Goal: Task Accomplishment & Management: Manage account settings

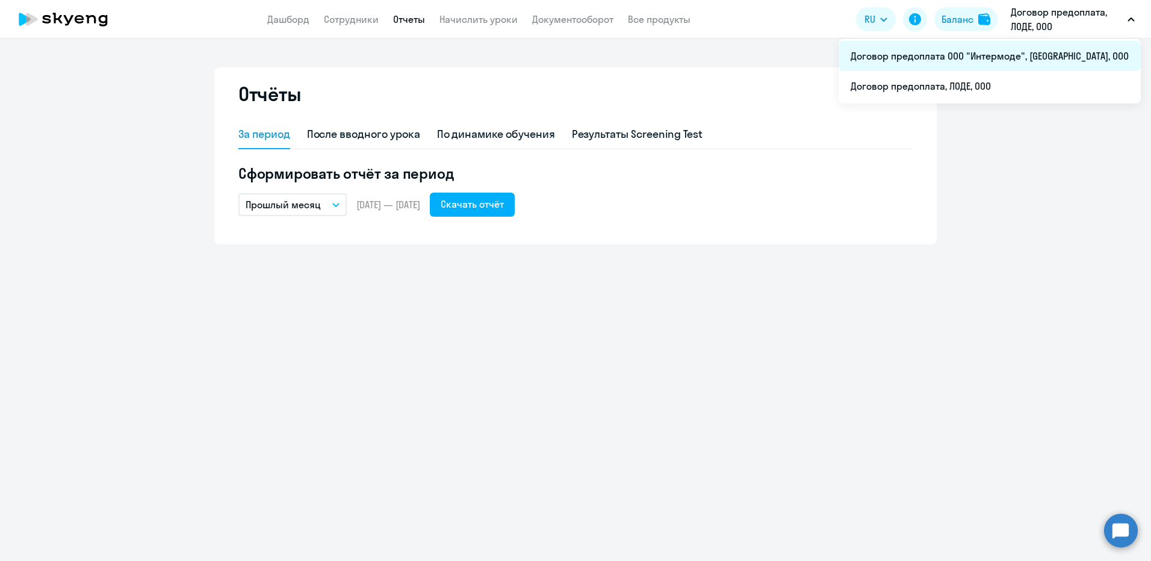
click at [963, 54] on li "Договор предоплата ООО "Интермоде", [GEOGRAPHIC_DATA], ООО" at bounding box center [989, 56] width 302 height 30
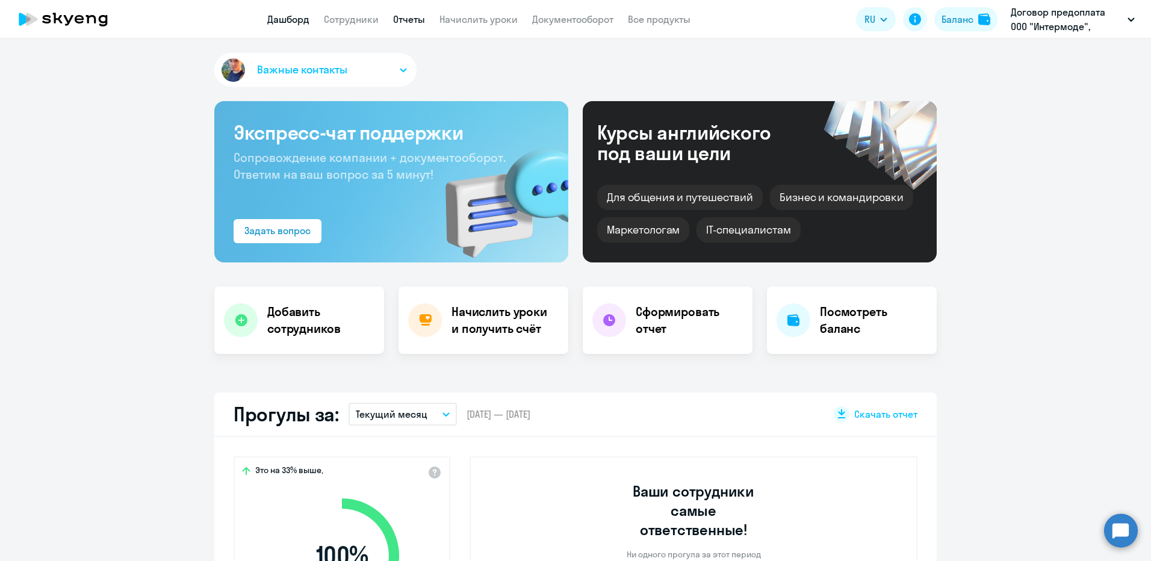
click at [412, 17] on link "Отчеты" at bounding box center [409, 19] width 32 height 12
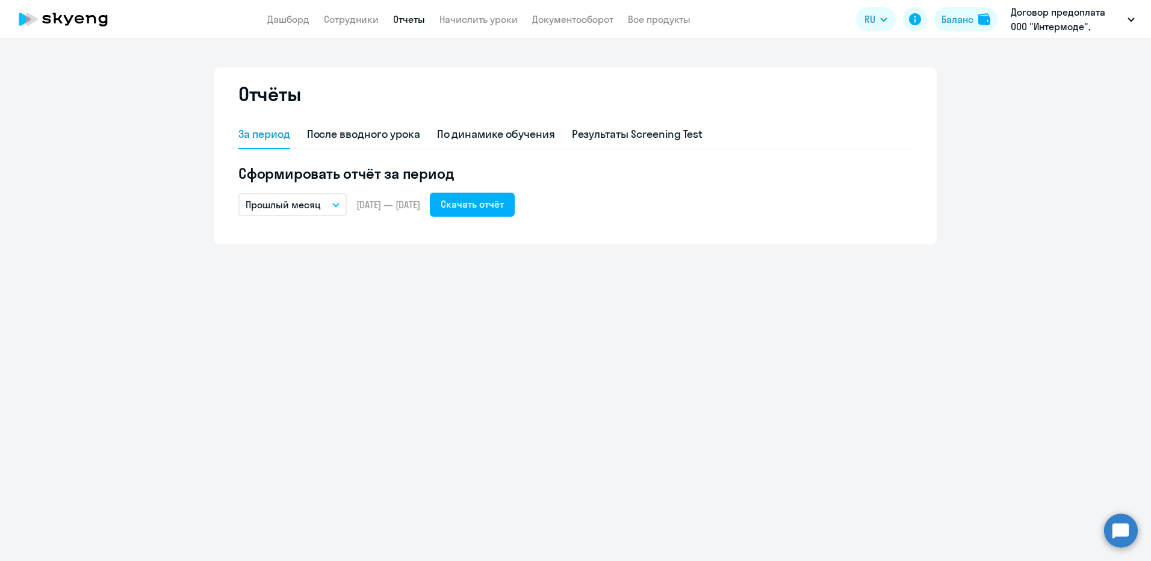
click at [340, 202] on button "Прошлый месяц" at bounding box center [292, 204] width 108 height 23
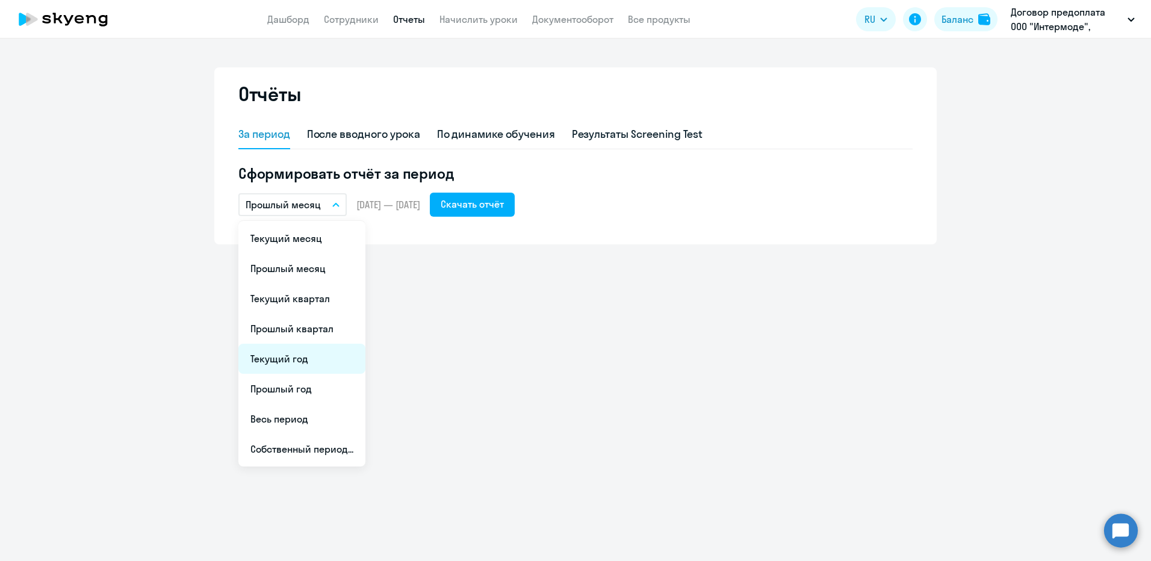
click at [298, 358] on li "Текущий год" at bounding box center [301, 359] width 127 height 30
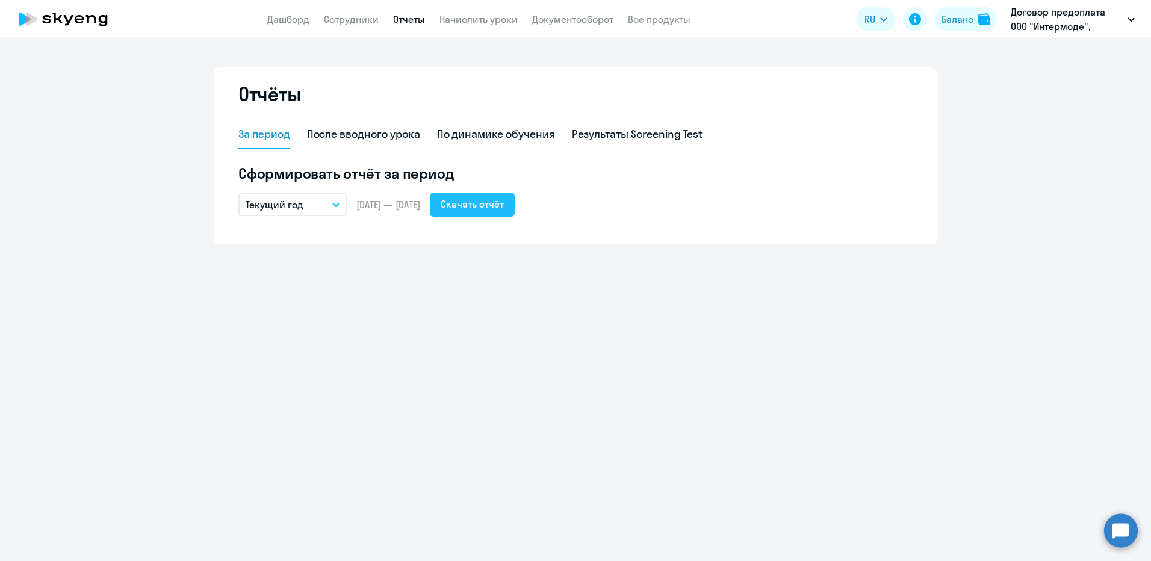
click at [504, 209] on div "Скачать отчёт" at bounding box center [471, 204] width 63 height 14
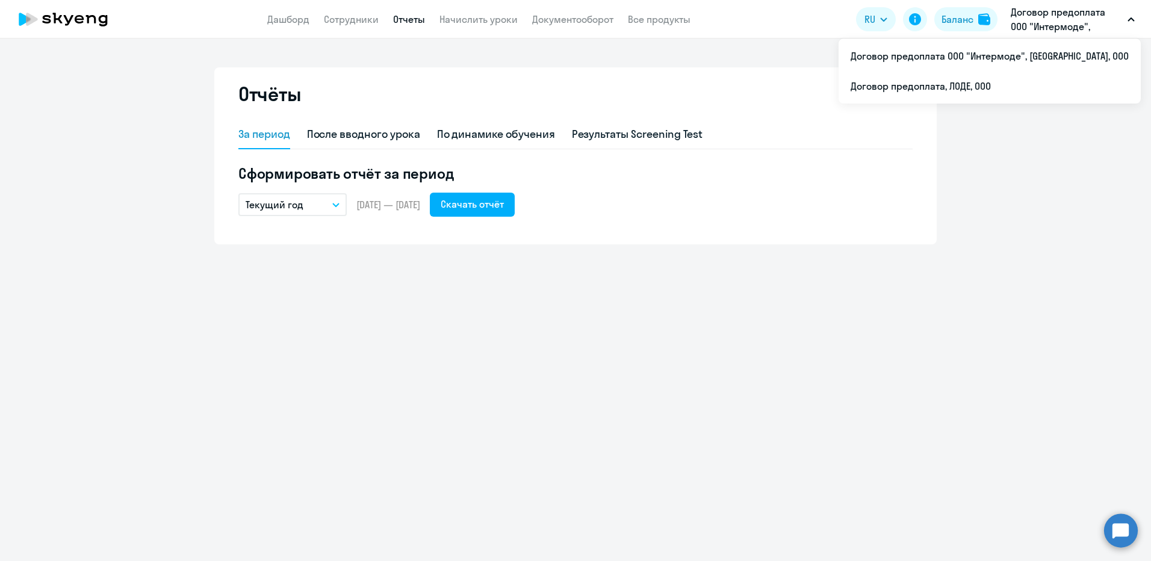
click at [737, 320] on div "Отчёты За период После вводного урока По динамике обучения Результаты Screening…" at bounding box center [575, 300] width 1151 height 522
click at [1054, 15] on p "Договор предоплата ООО "Интермоде", [GEOGRAPHIC_DATA], ООО" at bounding box center [1066, 19] width 112 height 29
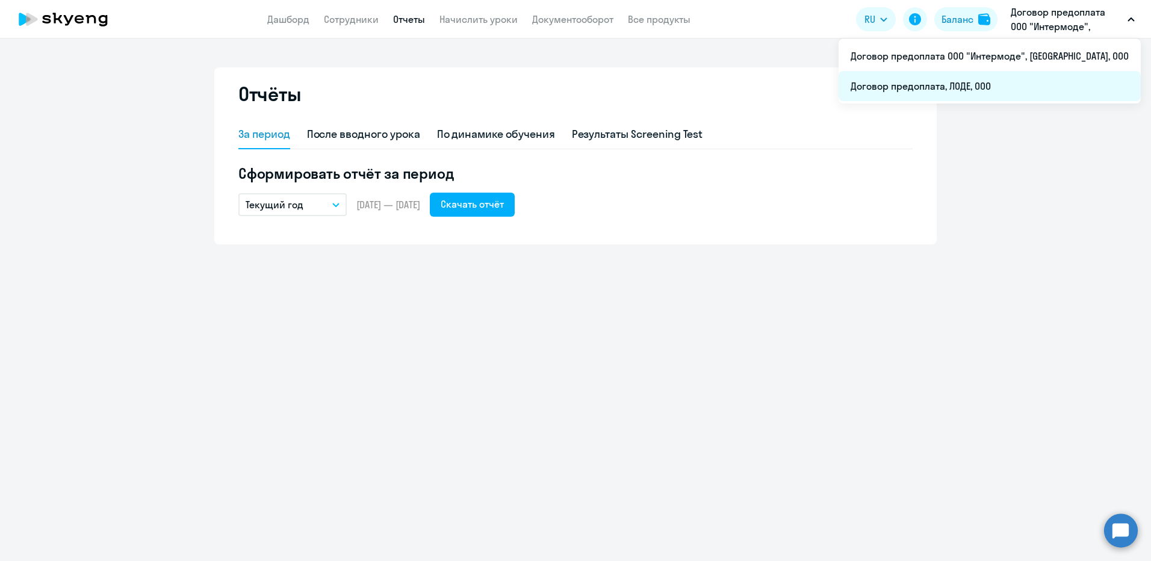
click at [1019, 90] on li "Договор предоплата, ЛОДЕ, ООО" at bounding box center [989, 86] width 302 height 30
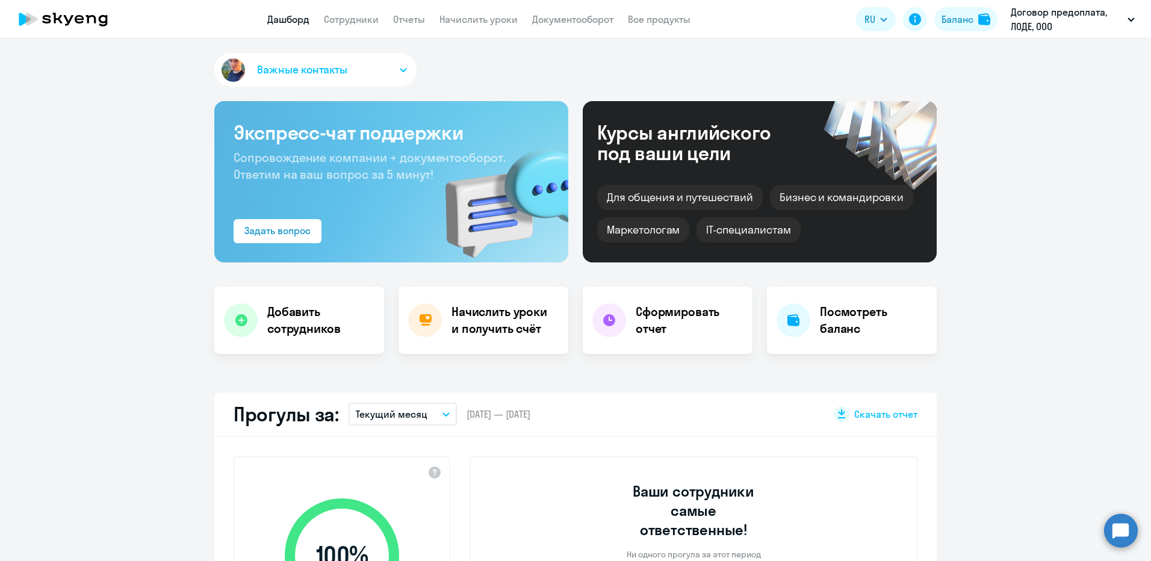
select select "30"
click at [401, 14] on link "Отчеты" at bounding box center [409, 19] width 32 height 12
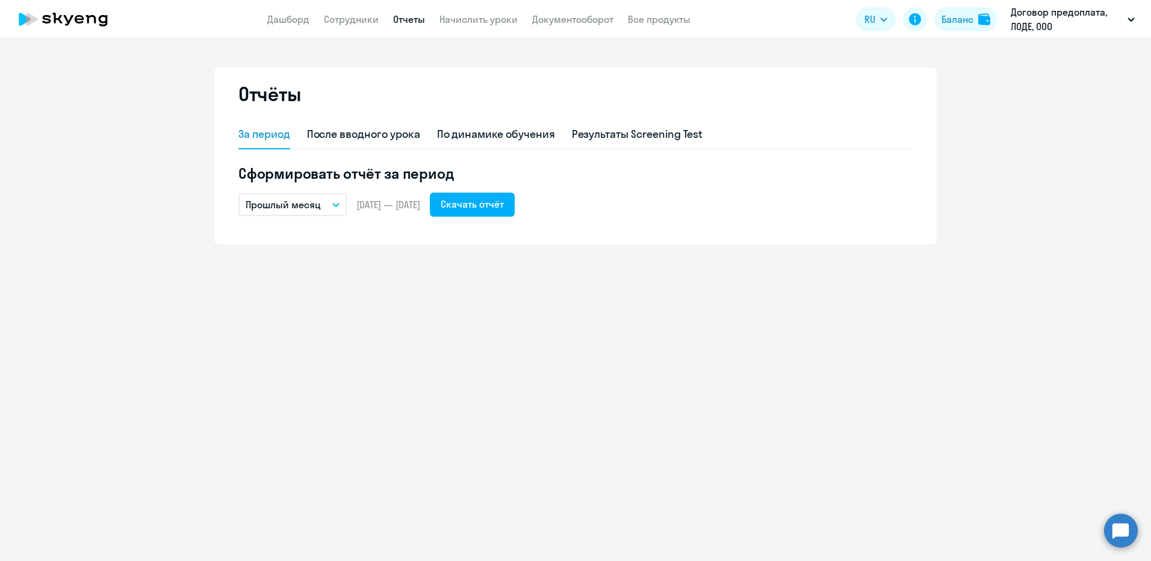
click at [333, 200] on button "Прошлый месяц" at bounding box center [292, 204] width 108 height 23
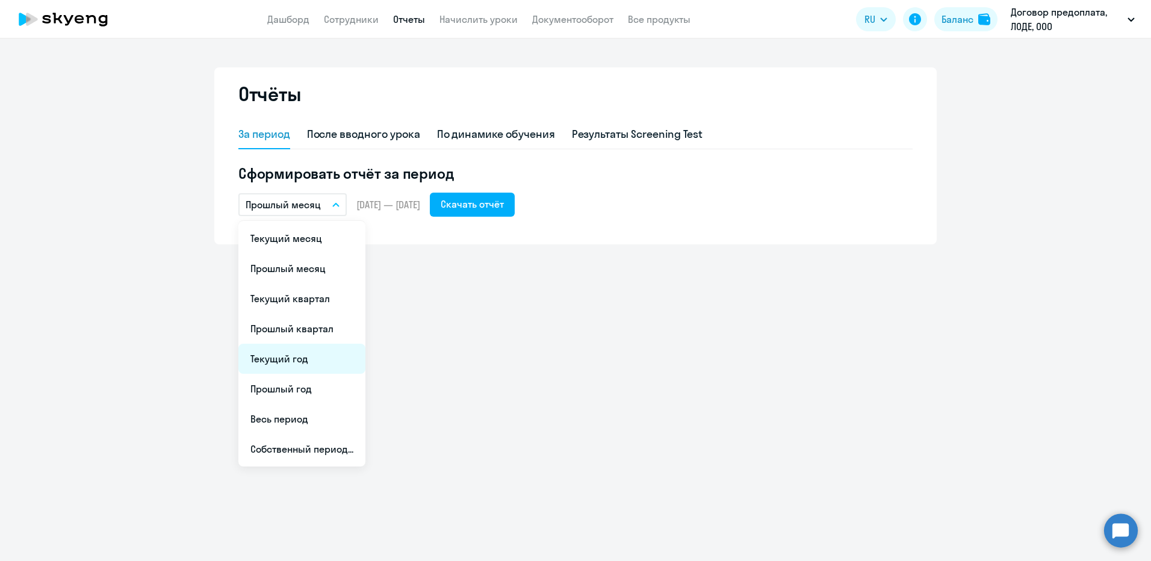
click at [286, 362] on li "Текущий год" at bounding box center [301, 359] width 127 height 30
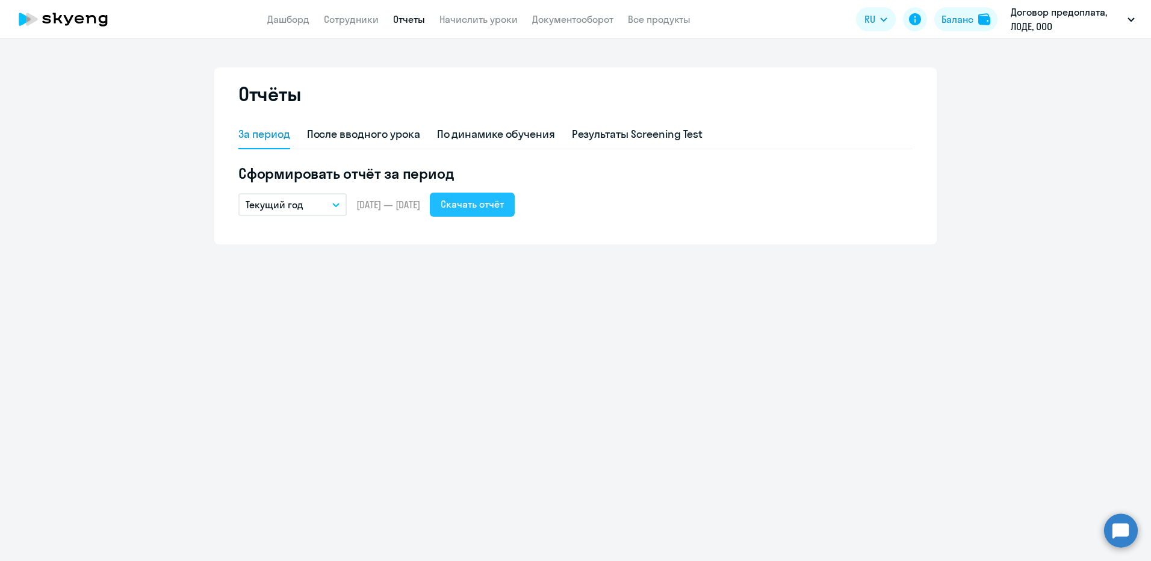
click at [502, 209] on div "Скачать отчёт" at bounding box center [471, 204] width 63 height 14
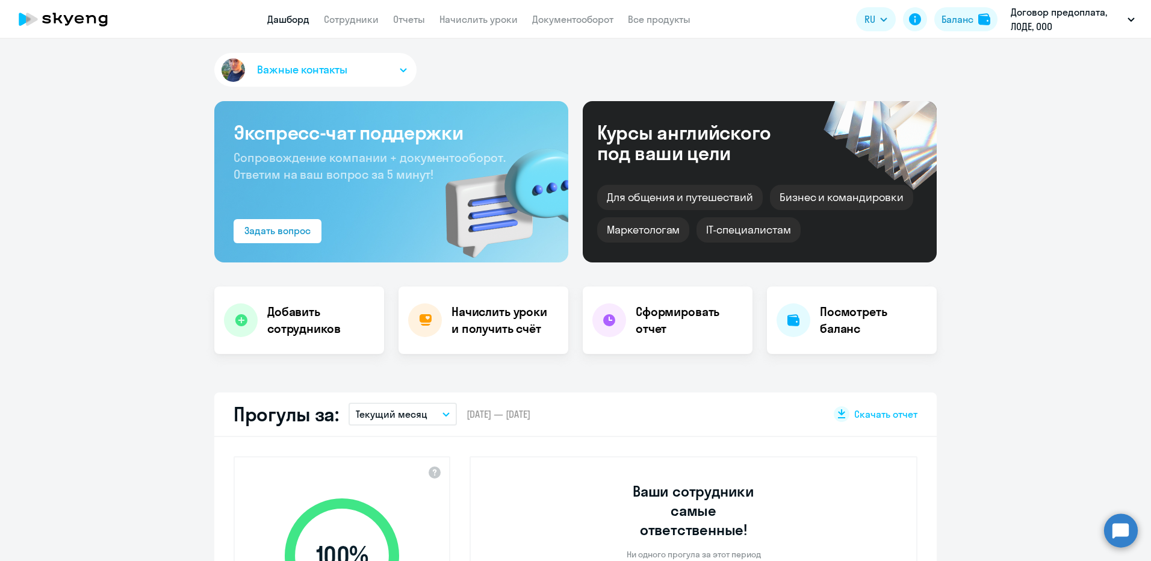
select select "30"
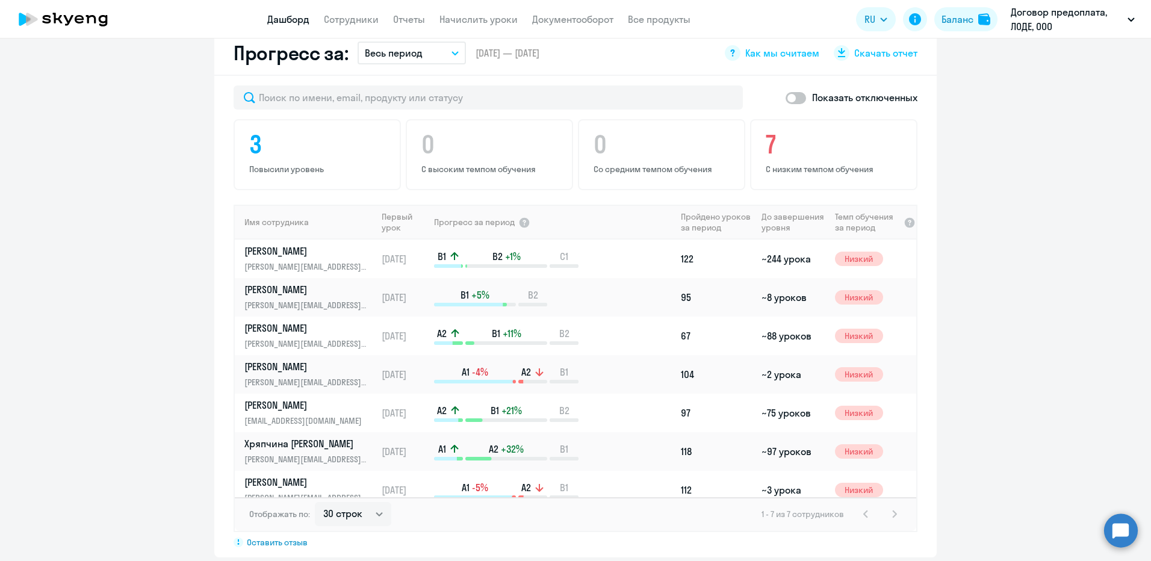
scroll to position [12, 0]
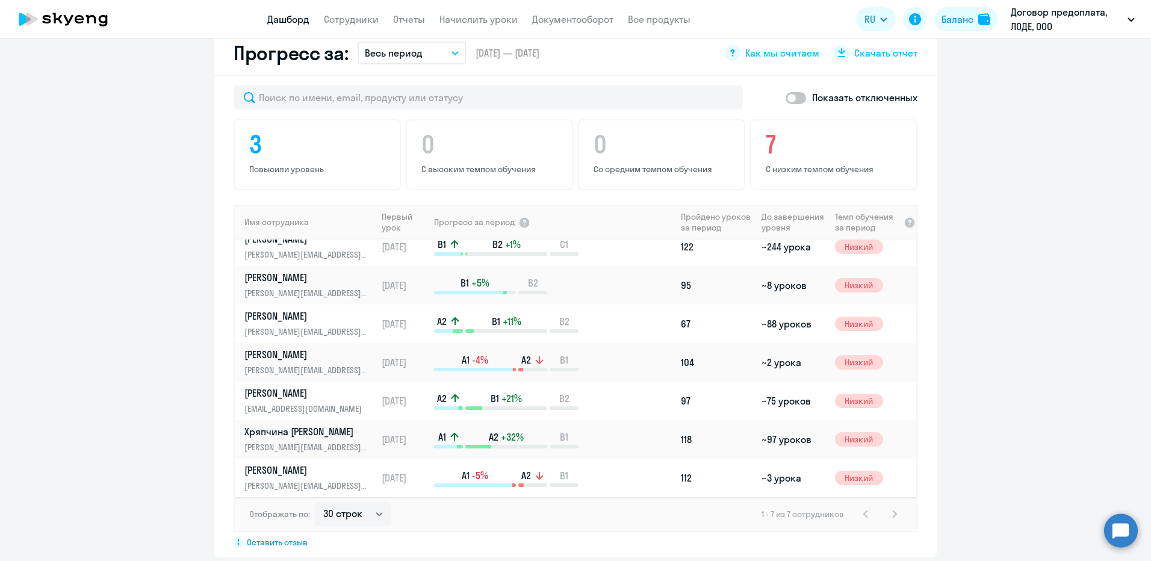
click at [890, 507] on div "1 - 7 из 7 сотрудников" at bounding box center [831, 514] width 140 height 14
click at [858, 507] on div "1 - 7 из 7 сотрудников" at bounding box center [831, 514] width 140 height 14
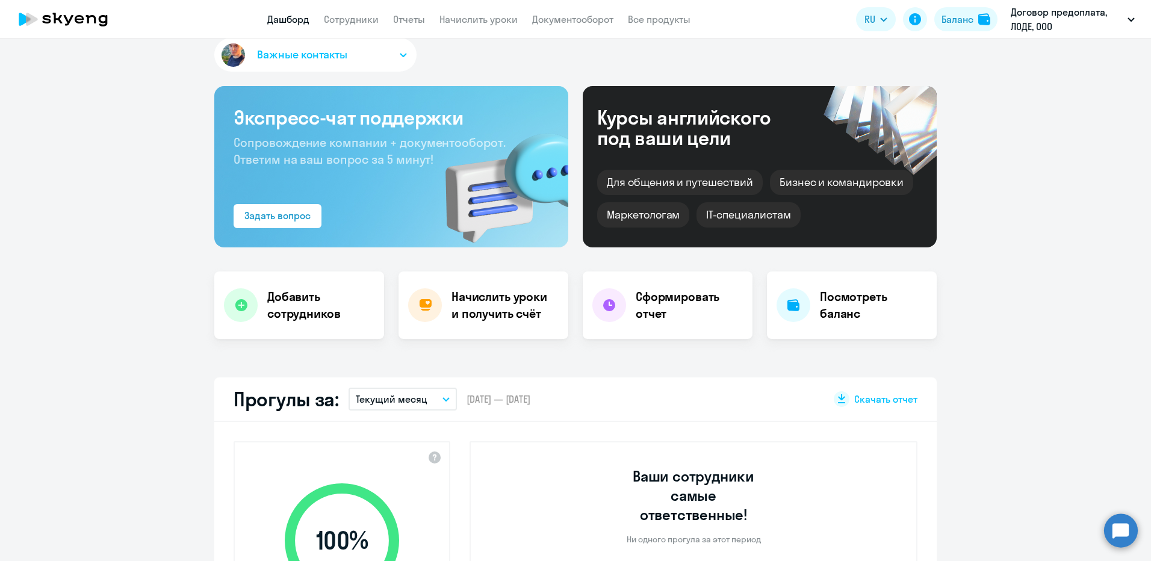
scroll to position [0, 0]
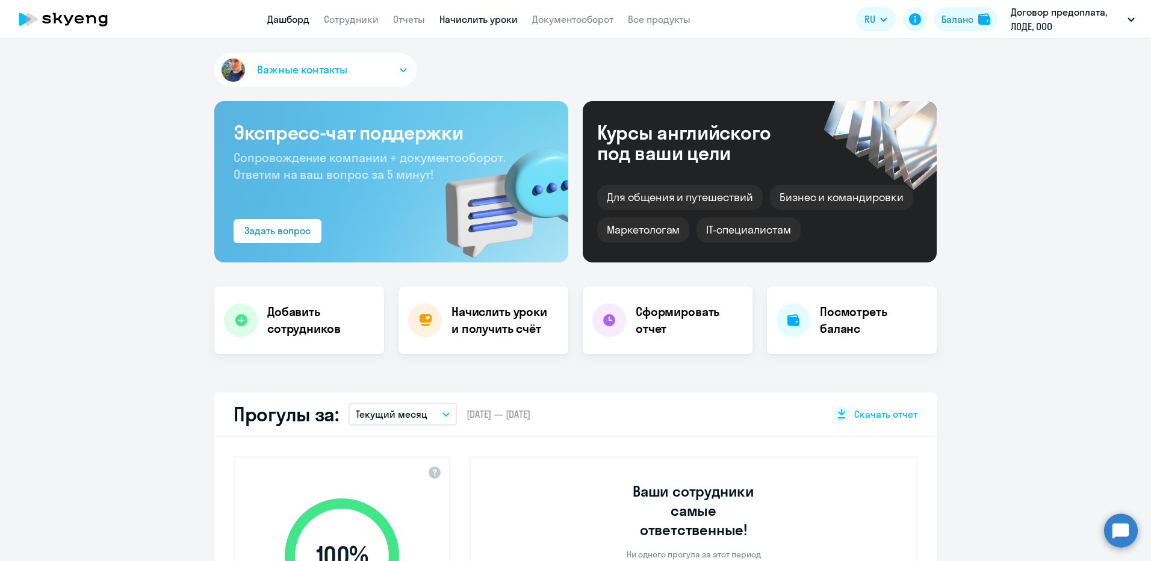
click at [510, 19] on link "Начислить уроки" at bounding box center [478, 19] width 78 height 12
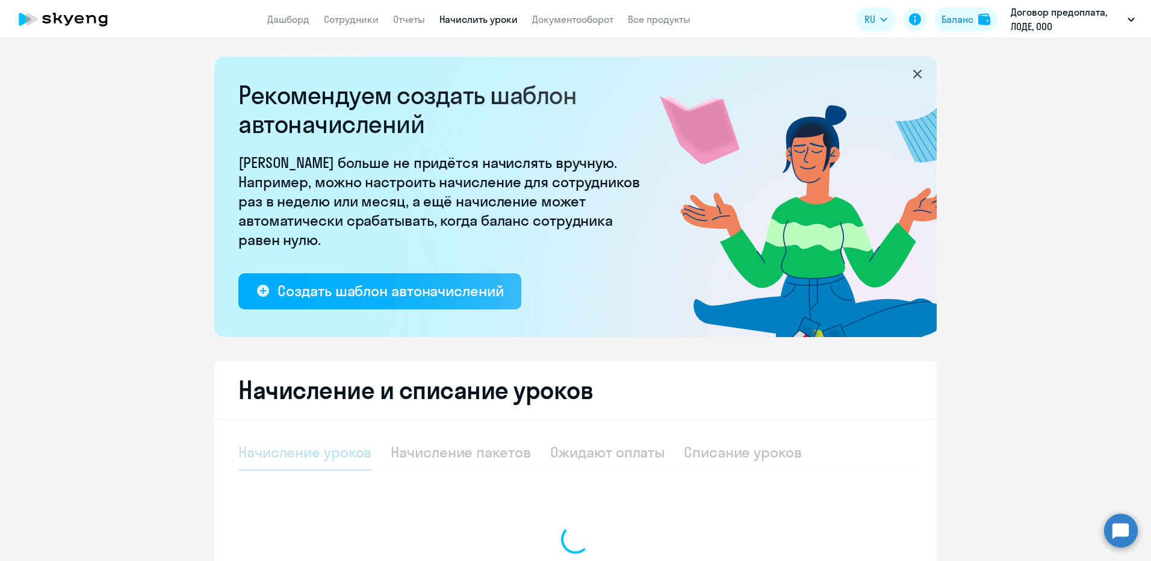
select select "10"
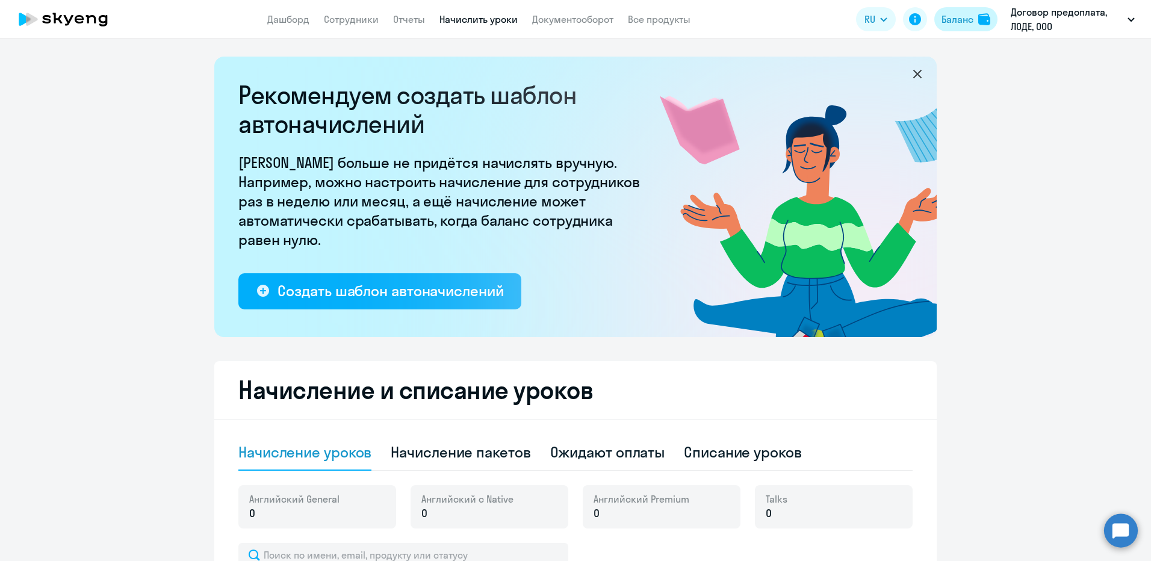
click at [976, 20] on button "Баланс" at bounding box center [965, 19] width 63 height 24
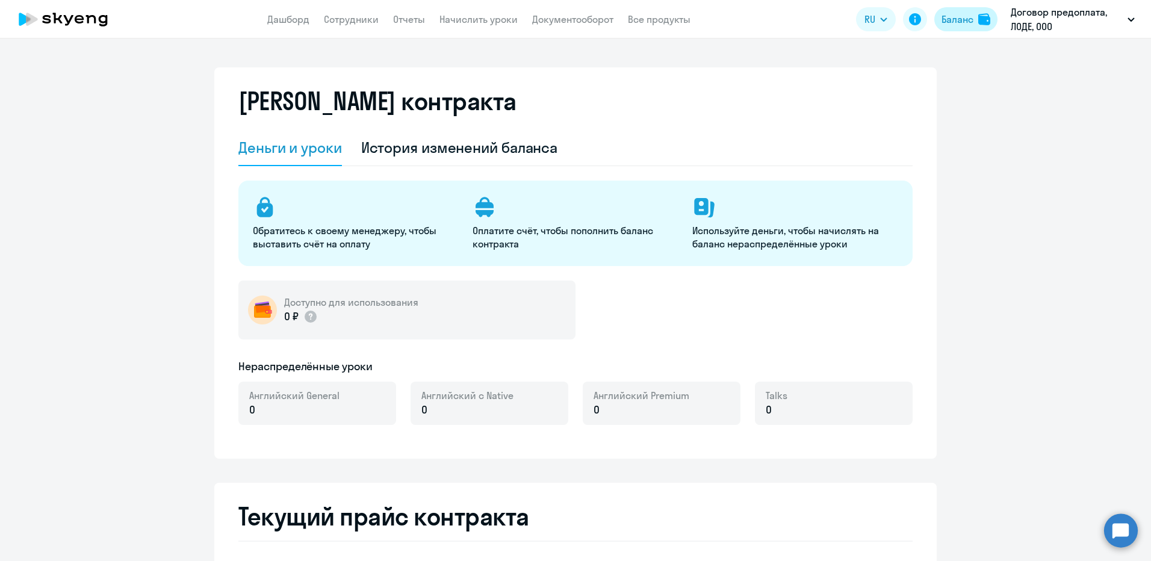
select select "english_adult_not_native_speaker"
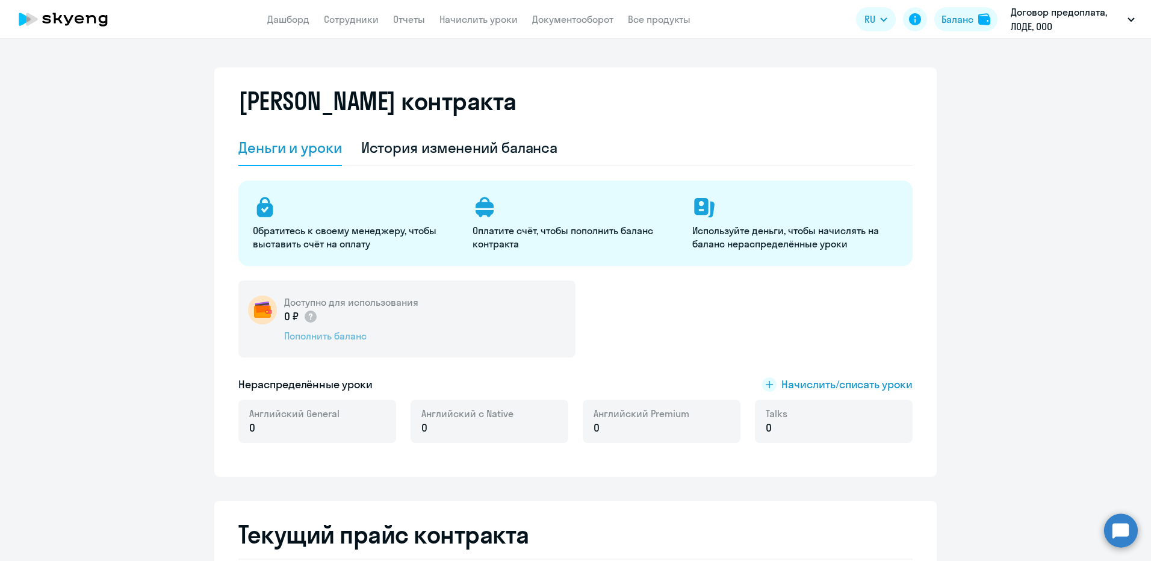
click at [338, 335] on div "Пополнить баланс" at bounding box center [351, 335] width 134 height 13
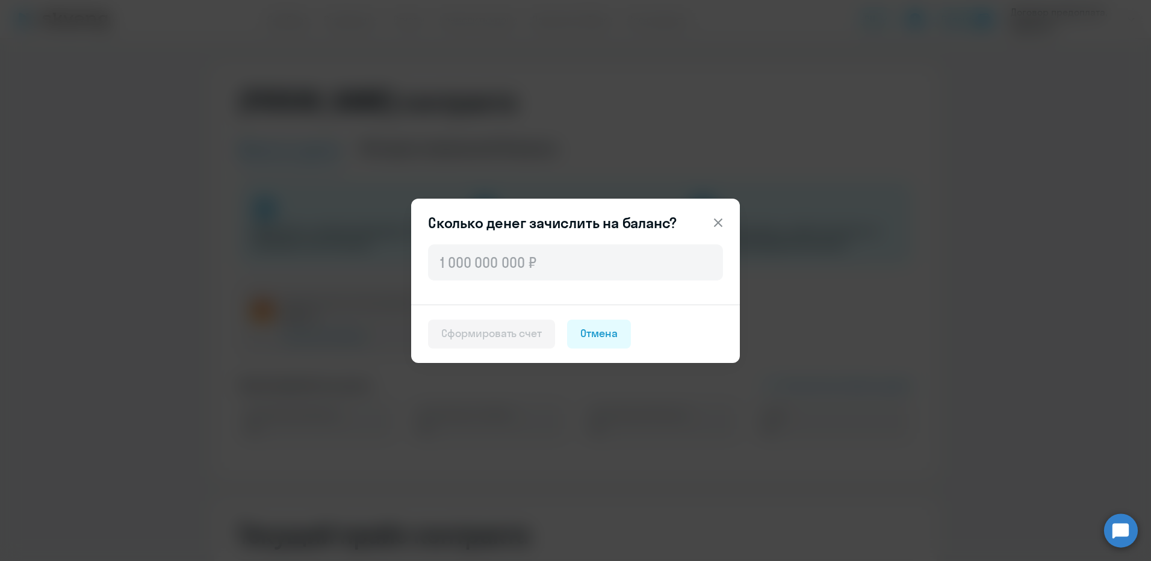
click at [714, 221] on icon at bounding box center [718, 222] width 14 height 14
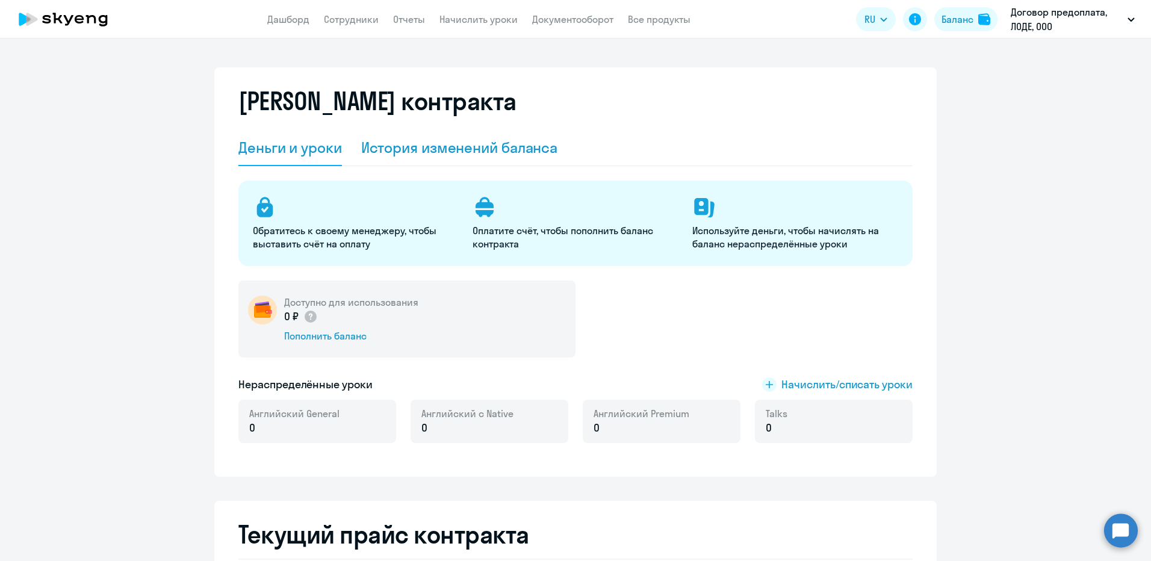
click at [436, 159] on div "История изменений баланса" at bounding box center [459, 148] width 197 height 36
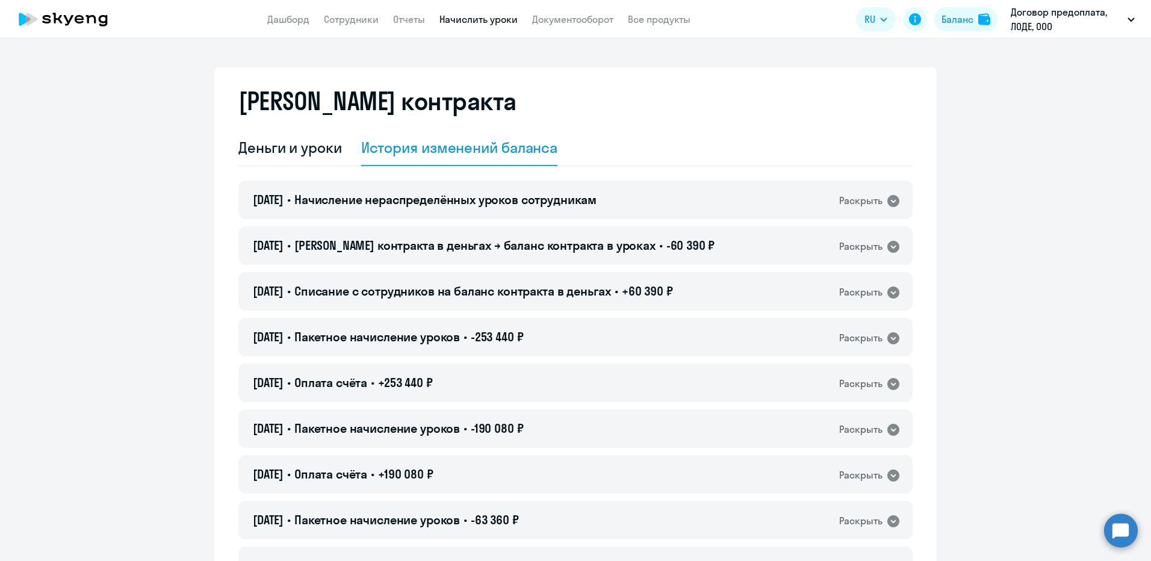
click at [469, 24] on link "Начислить уроки" at bounding box center [478, 19] width 78 height 12
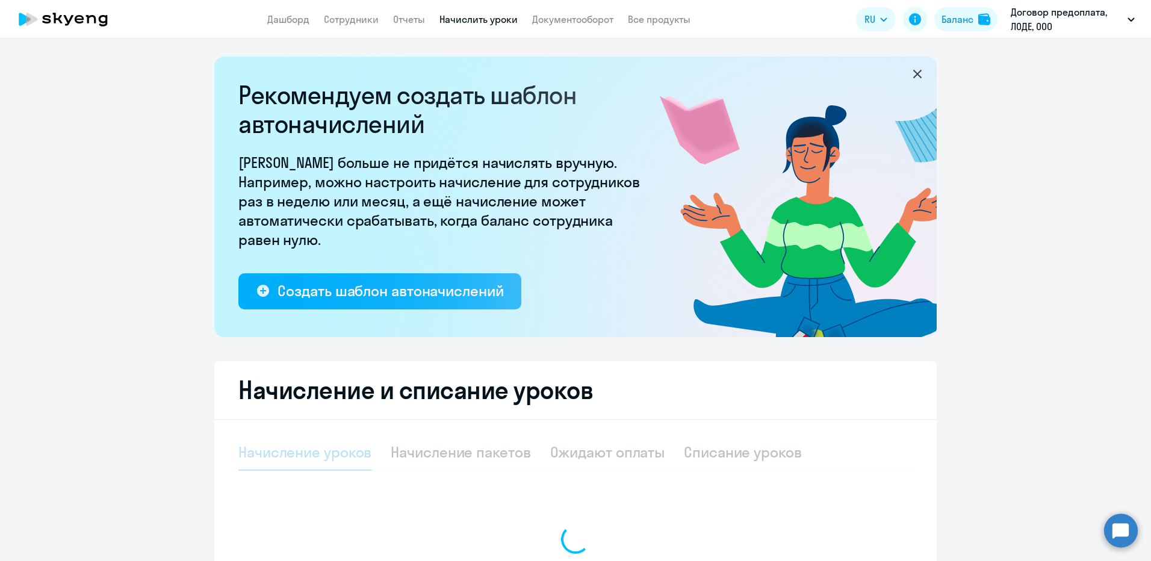
select select "10"
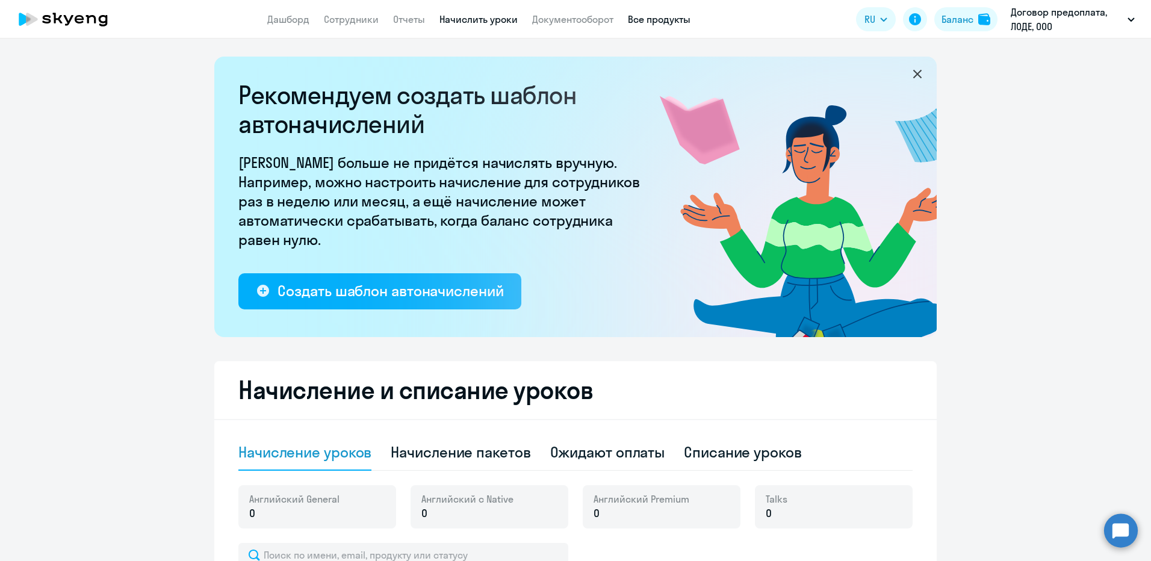
click at [629, 16] on link "Все продукты" at bounding box center [659, 19] width 63 height 12
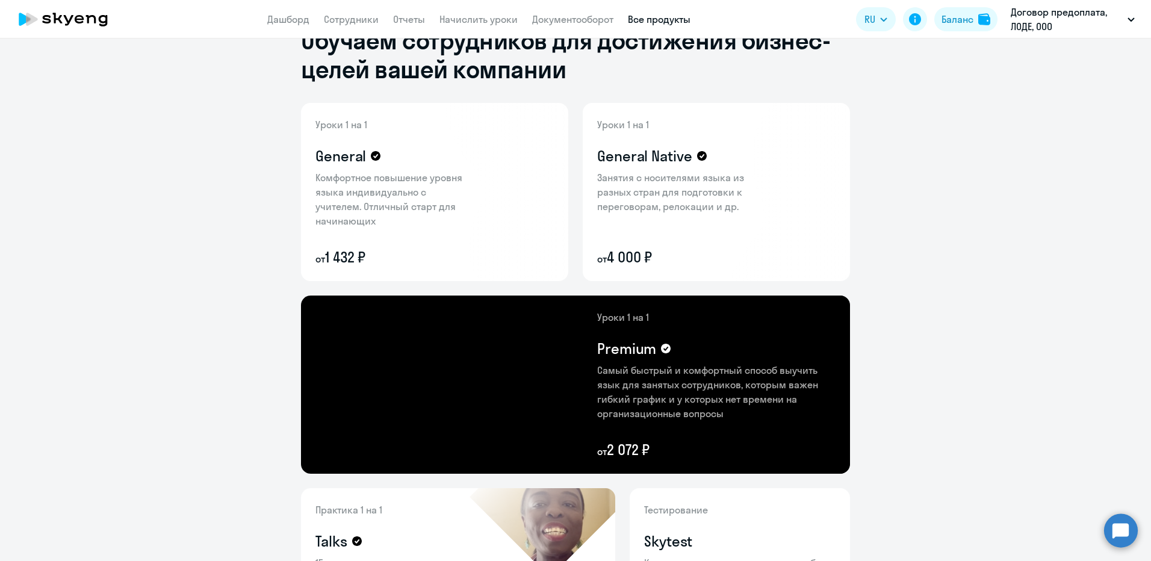
scroll to position [60, 0]
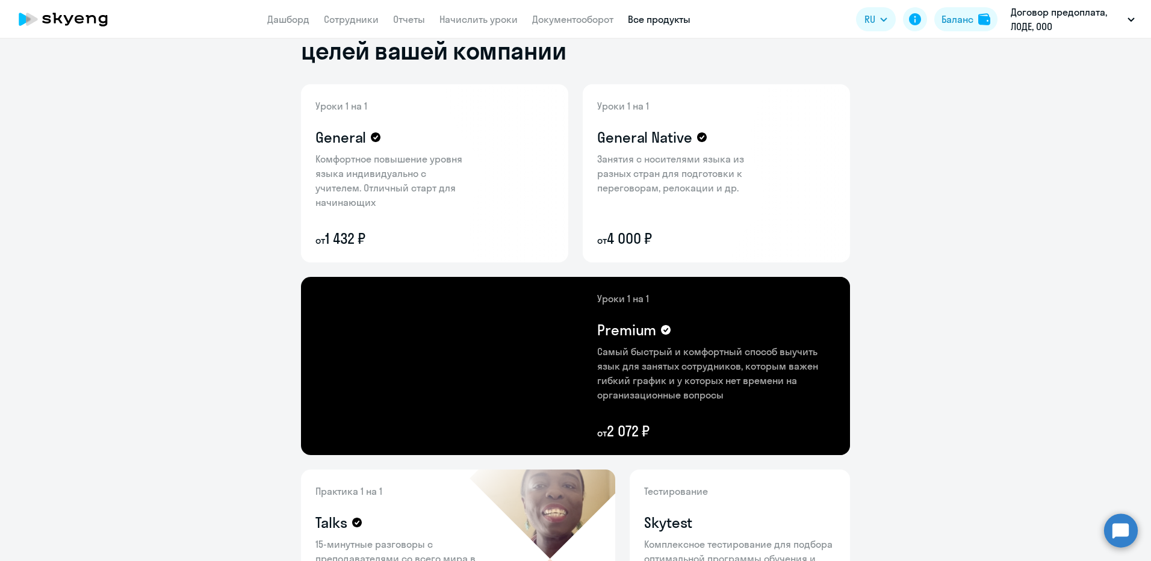
click at [298, 11] on app-header "Дашборд Сотрудники Отчеты Начислить уроки Документооборот Все продукты Дашборд …" at bounding box center [575, 19] width 1151 height 39
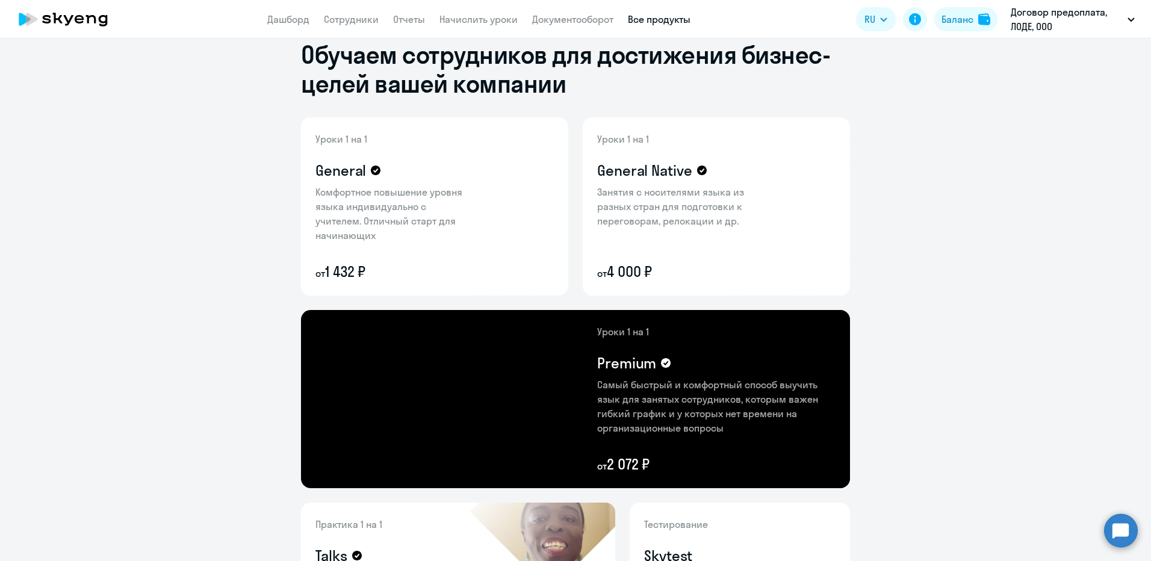
scroll to position [0, 0]
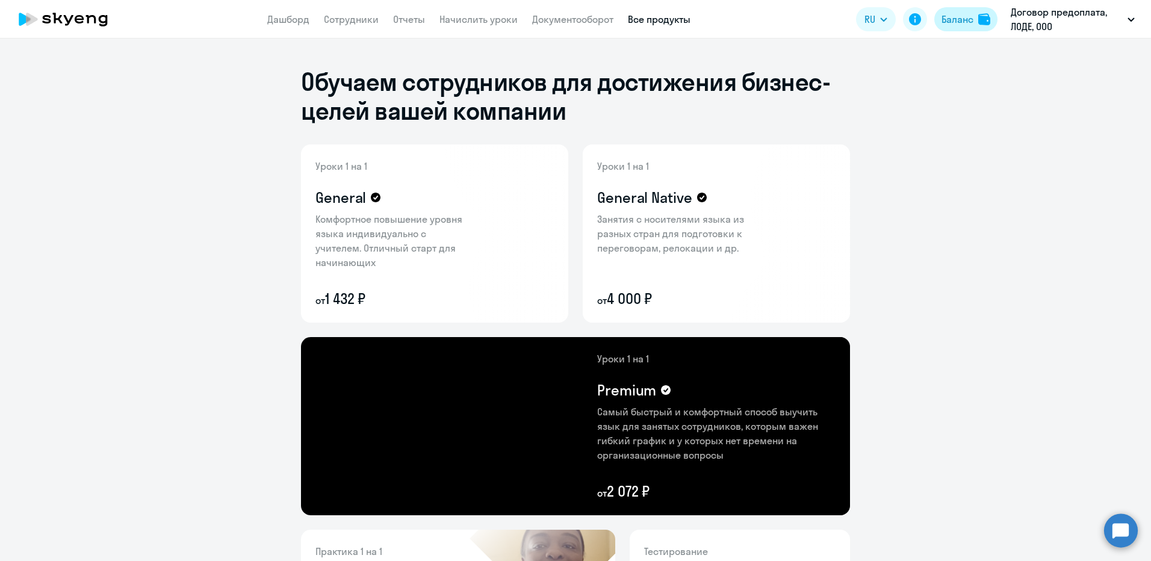
click at [959, 22] on div "Баланс" at bounding box center [957, 19] width 32 height 14
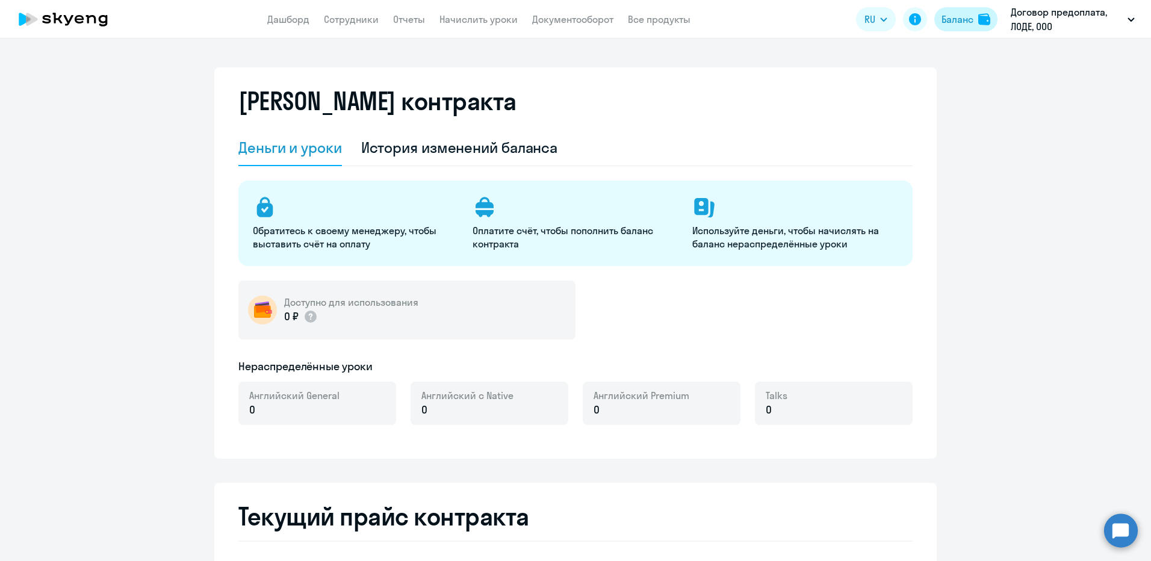
select select "english_adult_not_native_speaker"
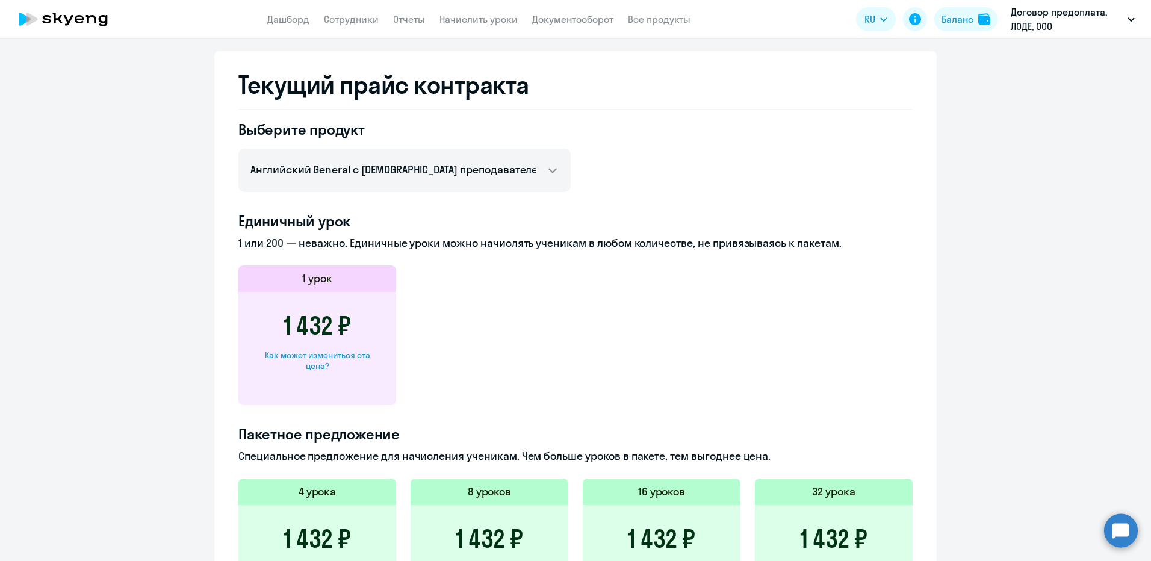
scroll to position [481, 0]
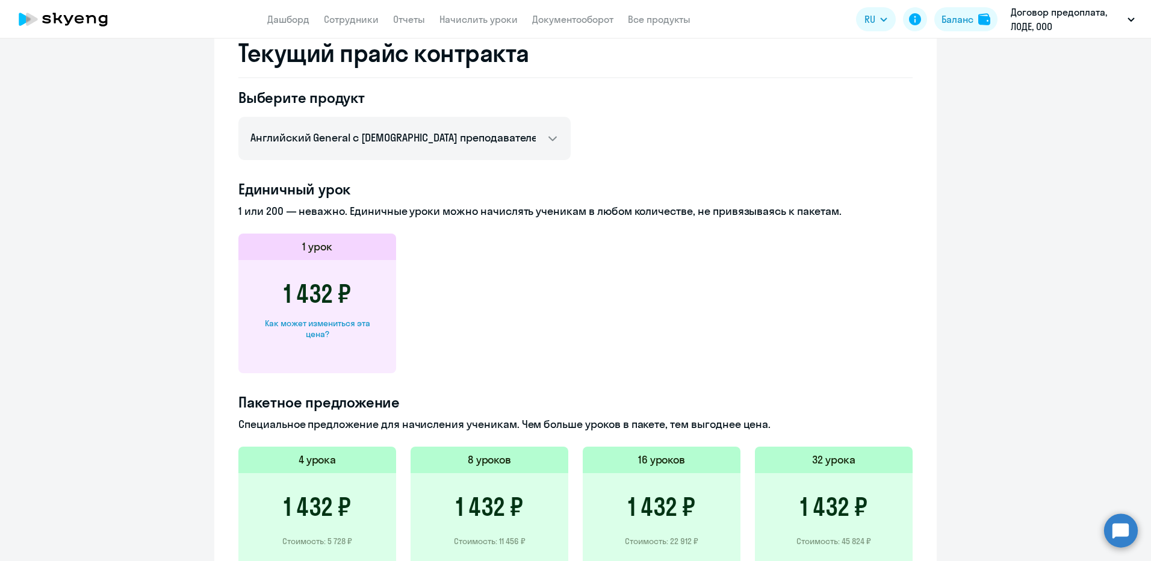
click at [323, 324] on div "Как может измениться эта цена?" at bounding box center [317, 329] width 119 height 22
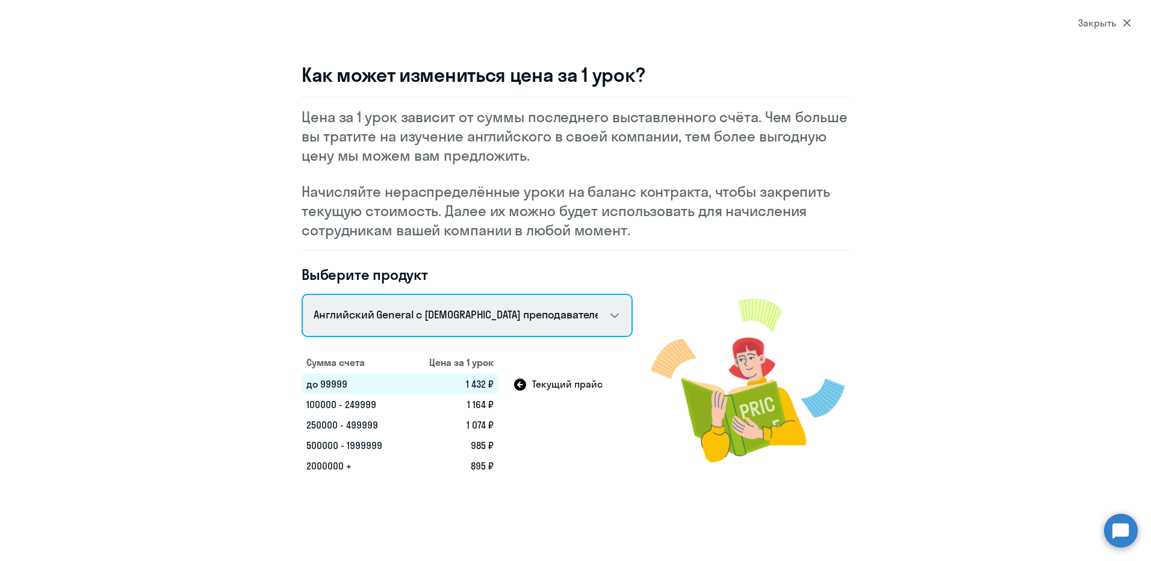
click at [592, 327] on select "Talks 15 минутные разговоры на английском Английский General с русскоговорящим …" at bounding box center [466, 315] width 331 height 43
select select "english_adult_not_native_speaker_premium"
click at [301, 294] on select "Talks 15 минутные разговоры на английском Английский General с русскоговорящим …" at bounding box center [466, 315] width 331 height 43
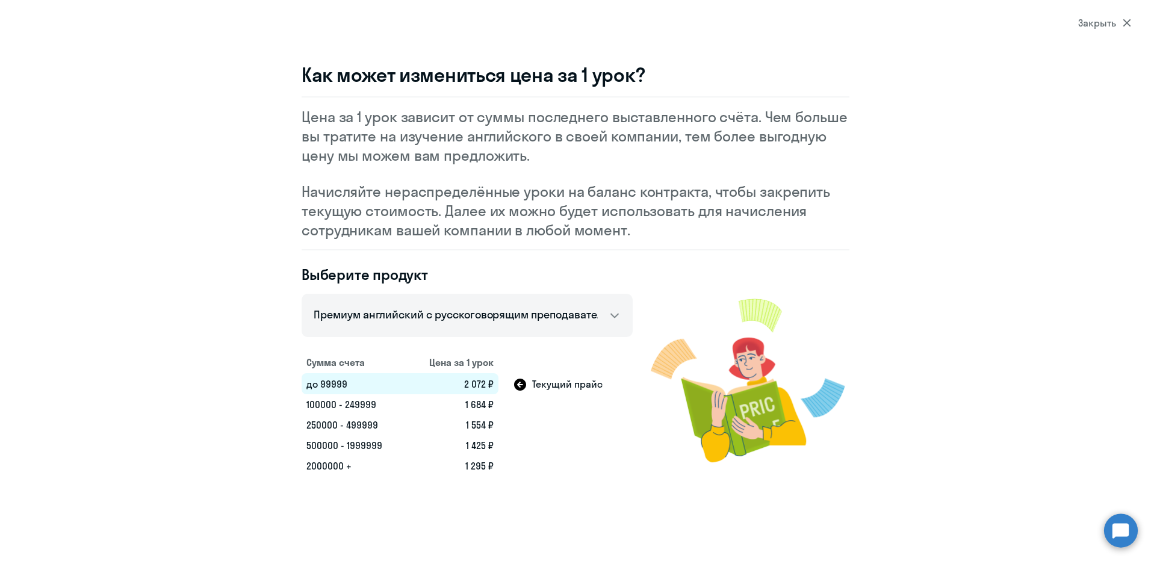
click at [161, 440] on div "Как может измениться цена за 1 урок? Цена за 1 урок зависит от суммы последнего…" at bounding box center [575, 269] width 867 height 413
click at [320, 51] on section "Закрыть Как может измениться цена за 1 урок? Цена за 1 урок зависит от суммы по…" at bounding box center [575, 280] width 1151 height 561
click at [227, 62] on section "Закрыть Как может измениться цена за 1 урок? Цена за 1 урок зависит от суммы по…" at bounding box center [575, 280] width 1151 height 561
